Goal: Book appointment/travel/reservation

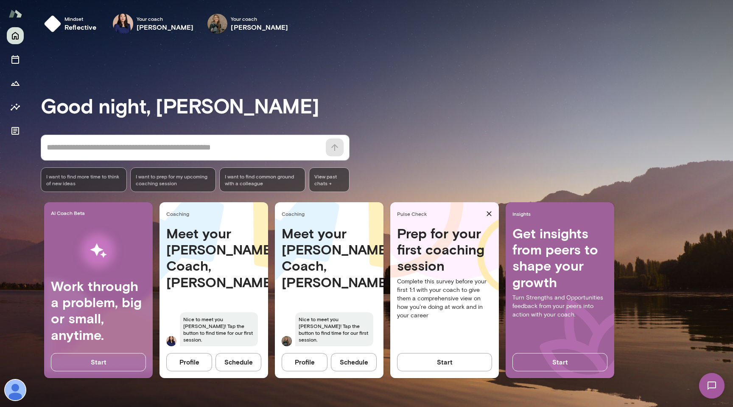
click at [307, 369] on button "Profile" at bounding box center [305, 362] width 46 height 18
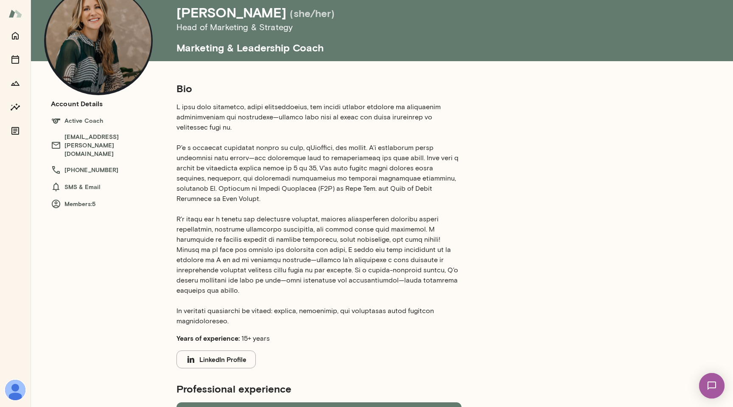
scroll to position [48, 0]
click at [199, 350] on button "LinkedIn Profile" at bounding box center [216, 359] width 79 height 18
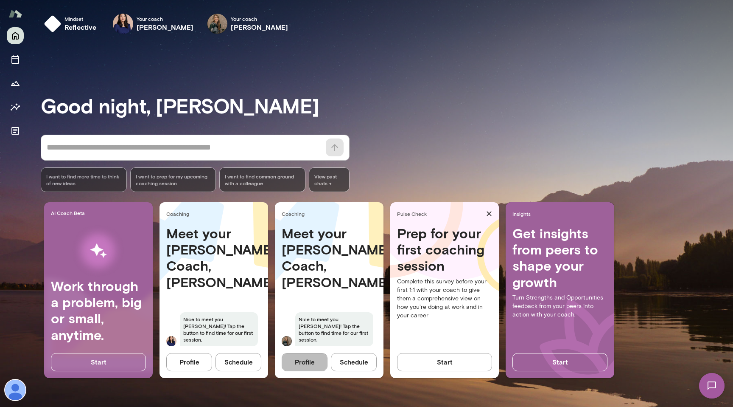
click at [315, 364] on button "Profile" at bounding box center [305, 362] width 46 height 18
click at [186, 365] on button "Profile" at bounding box center [189, 362] width 46 height 18
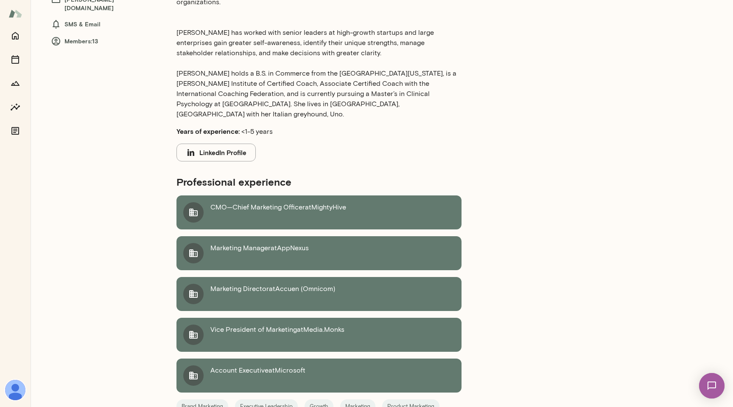
scroll to position [196, 0]
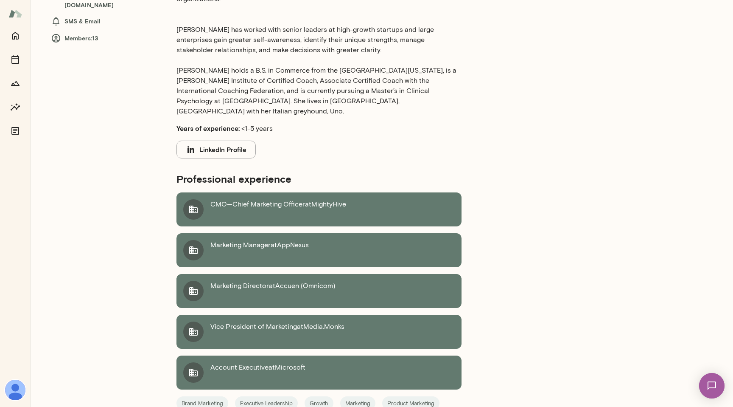
click at [236, 140] on button "LinkedIn Profile" at bounding box center [216, 149] width 79 height 18
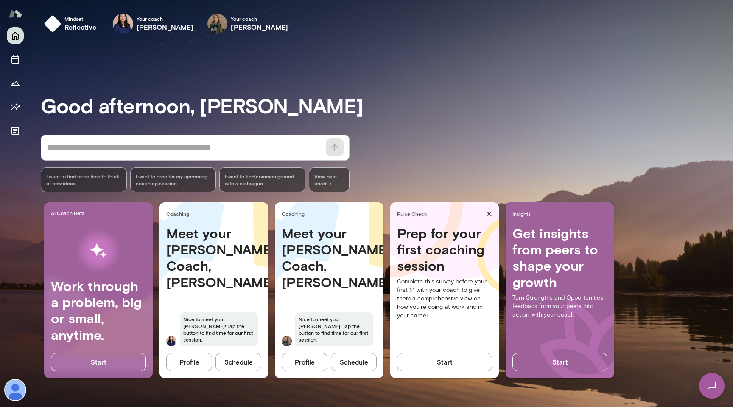
click at [241, 357] on button "Schedule" at bounding box center [239, 362] width 46 height 18
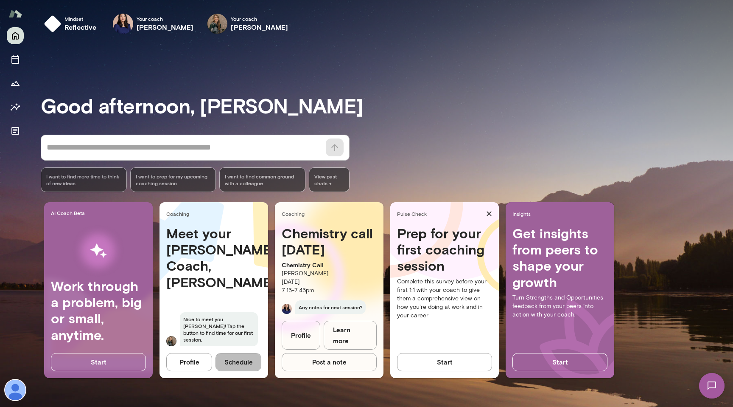
click at [232, 368] on button "Schedule" at bounding box center [239, 362] width 46 height 18
